Goal: Transaction & Acquisition: Book appointment/travel/reservation

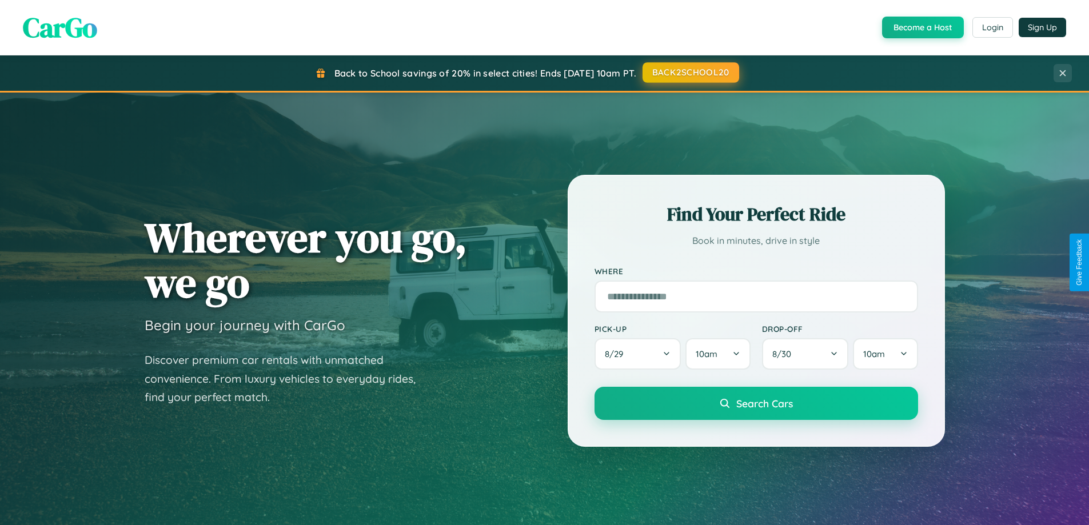
click at [690, 73] on button "BACK2SCHOOL20" at bounding box center [690, 72] width 97 height 21
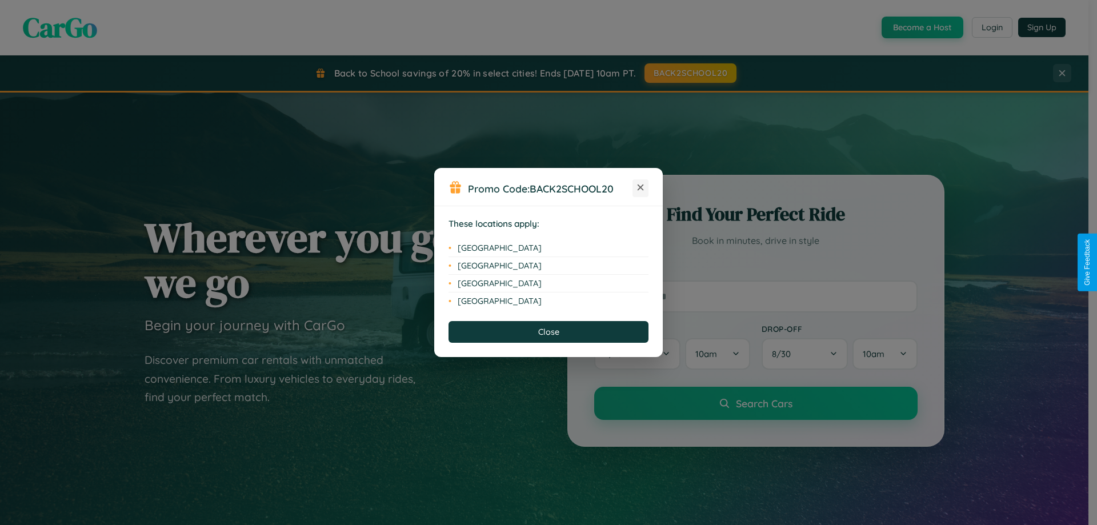
click at [641, 188] on icon at bounding box center [641, 188] width 6 height 6
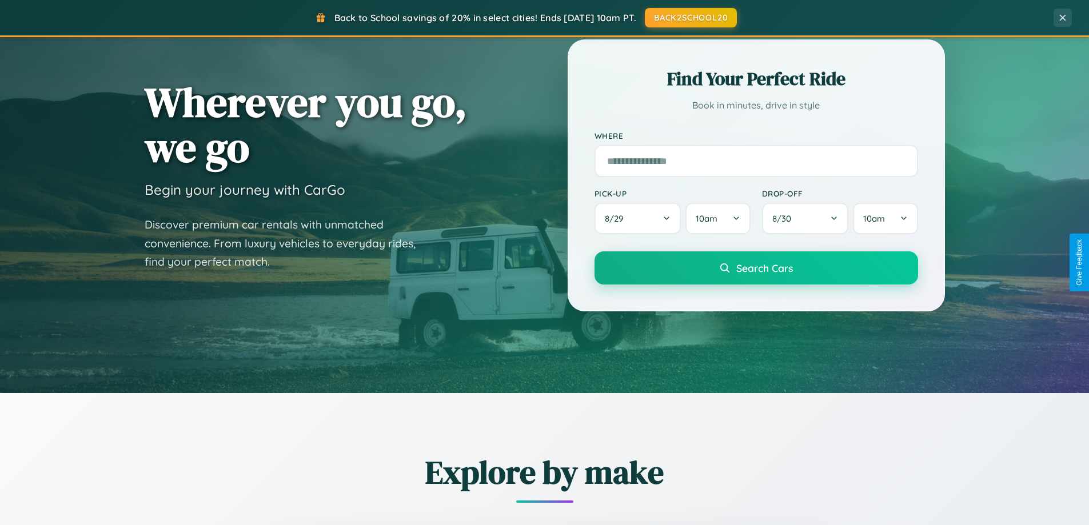
scroll to position [1836, 0]
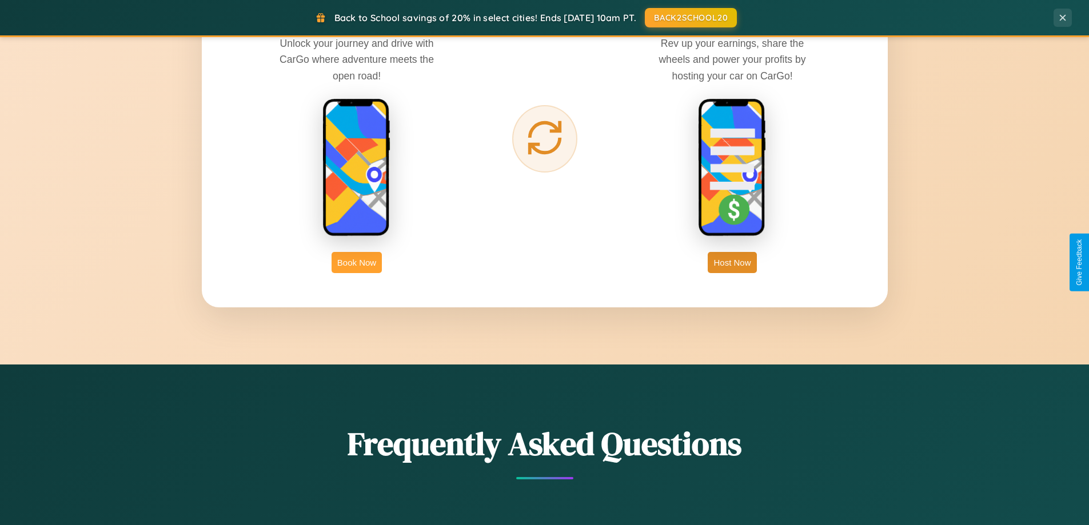
click at [357, 262] on button "Book Now" at bounding box center [356, 262] width 50 height 21
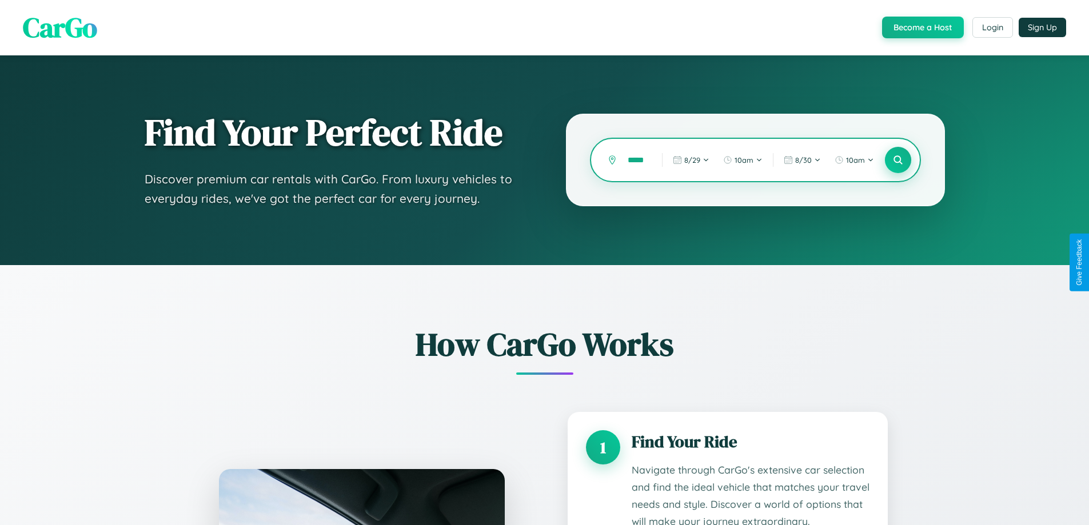
type input "*****"
click at [897, 160] on icon at bounding box center [897, 160] width 11 height 11
